Goal: Entertainment & Leisure: Consume media (video, audio)

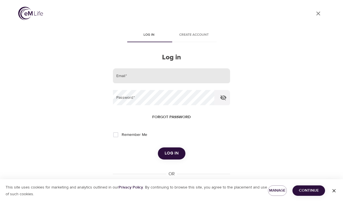
drag, startPoint x: 127, startPoint y: 78, endPoint x: 129, endPoint y: 83, distance: 5.2
click at [127, 78] on input "email" at bounding box center [171, 75] width 117 height 15
type input "[EMAIL_ADDRESS][DOMAIN_NAME]"
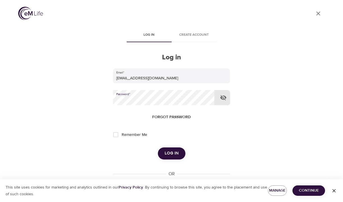
click at [158, 147] on button "Log in" at bounding box center [172, 153] width 28 height 12
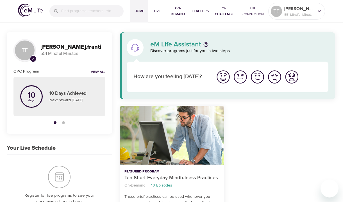
click at [240, 77] on img "I'm feeling good" at bounding box center [240, 76] width 15 height 15
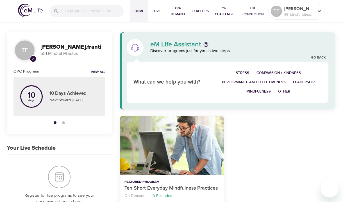
click at [246, 94] on span "Mindfulness" at bounding box center [258, 91] width 24 height 6
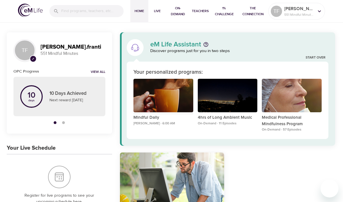
click at [165, 100] on div "Mindful Daily" at bounding box center [163, 96] width 60 height 34
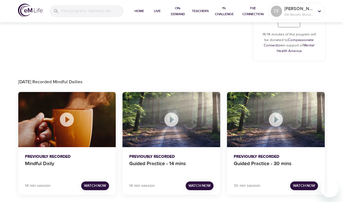
scroll to position [299, 0]
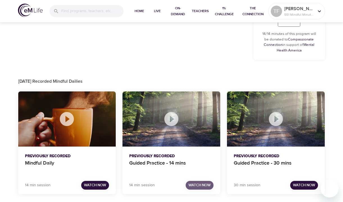
click at [202, 184] on span "Watch Now" at bounding box center [200, 185] width 22 height 6
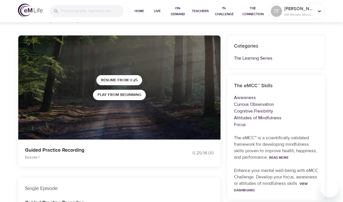
scroll to position [36, 0]
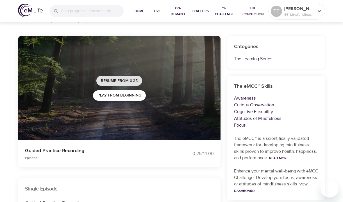
click at [110, 80] on span "Resume from 0:25" at bounding box center [119, 80] width 37 height 7
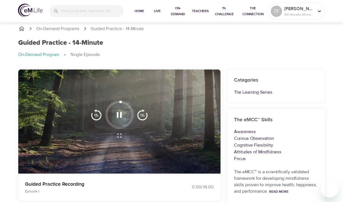
scroll to position [0, 0]
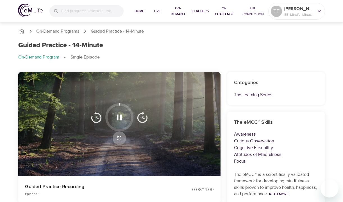
click at [120, 137] on icon "button" at bounding box center [119, 138] width 7 height 7
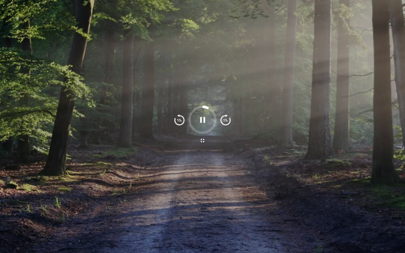
click at [196, 134] on button "button" at bounding box center [202, 140] width 13 height 13
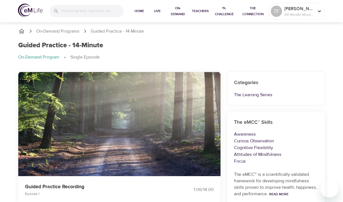
click at [121, 117] on icon "button" at bounding box center [119, 117] width 5 height 6
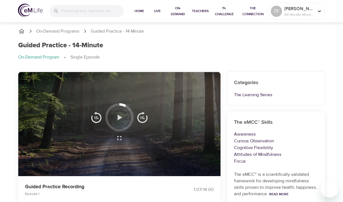
click at [124, 114] on icon "button" at bounding box center [119, 117] width 10 height 10
